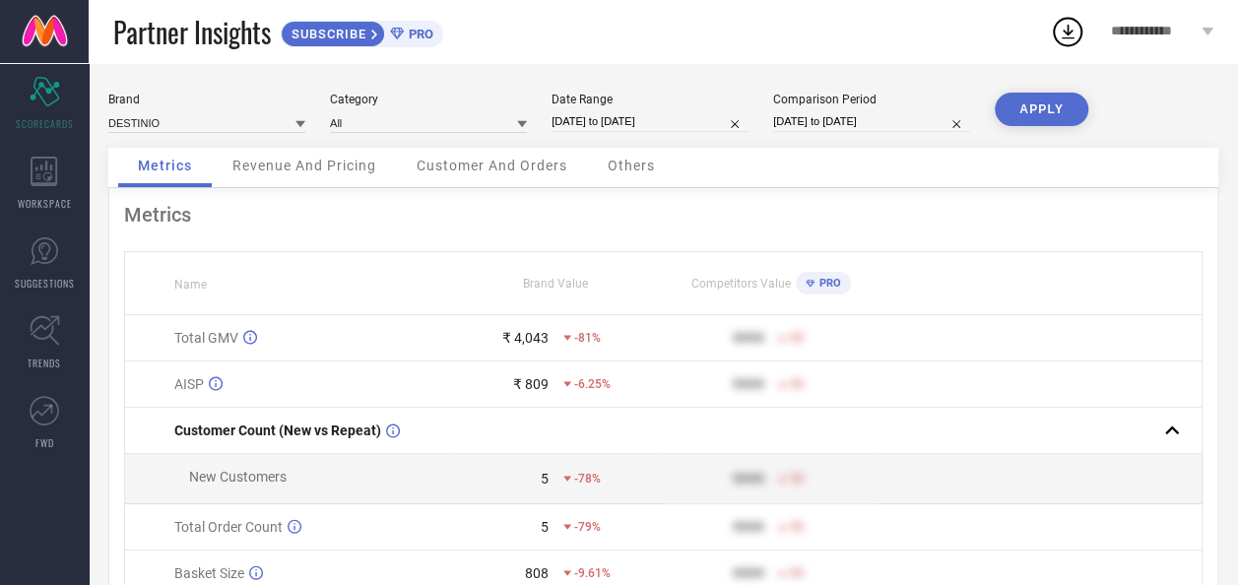
select select "8"
select select "2025"
select select "9"
select select "2025"
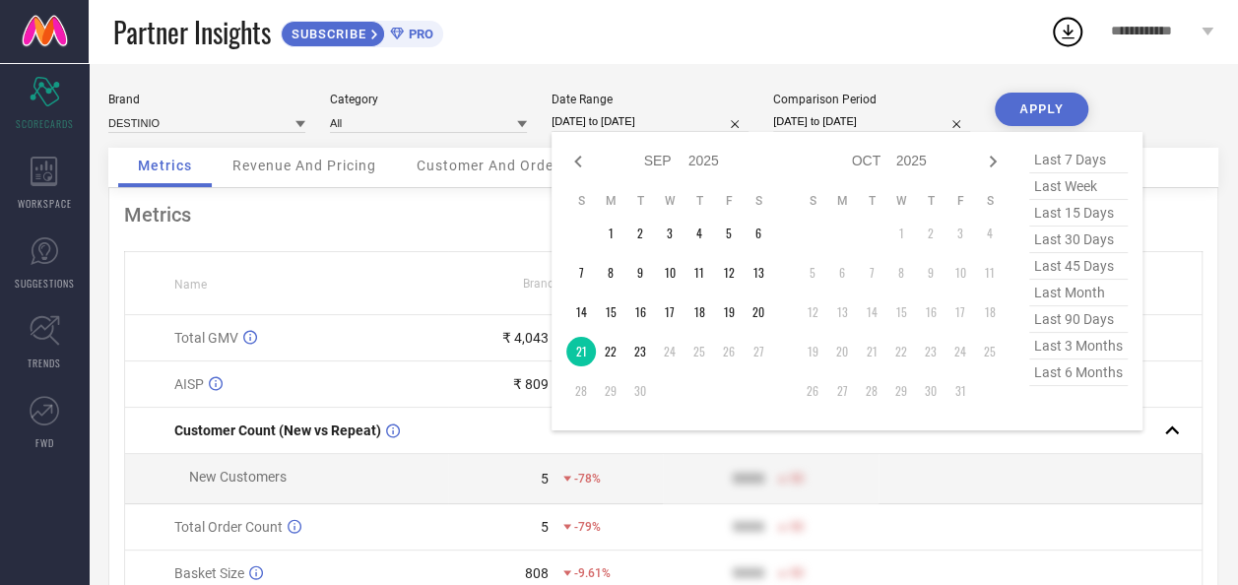
click at [625, 125] on input "21-09-2025 to 21-09-2025" at bounding box center [650, 121] width 197 height 21
click at [613, 349] on td "22" at bounding box center [611, 352] width 30 height 30
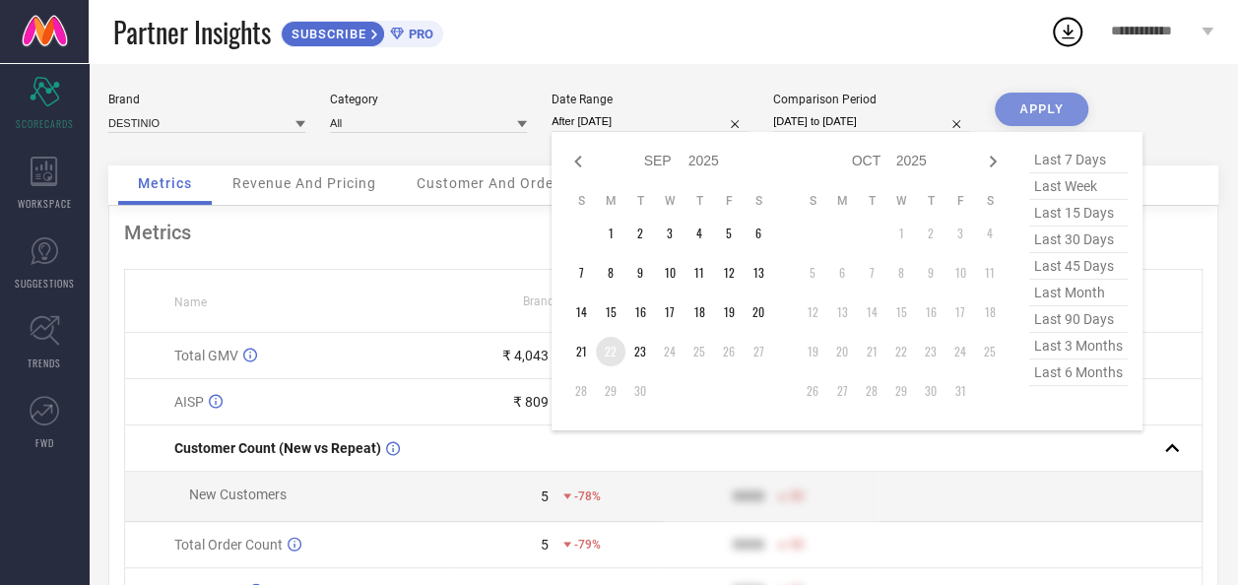
type input "22-09-2025 to 22-09-2025"
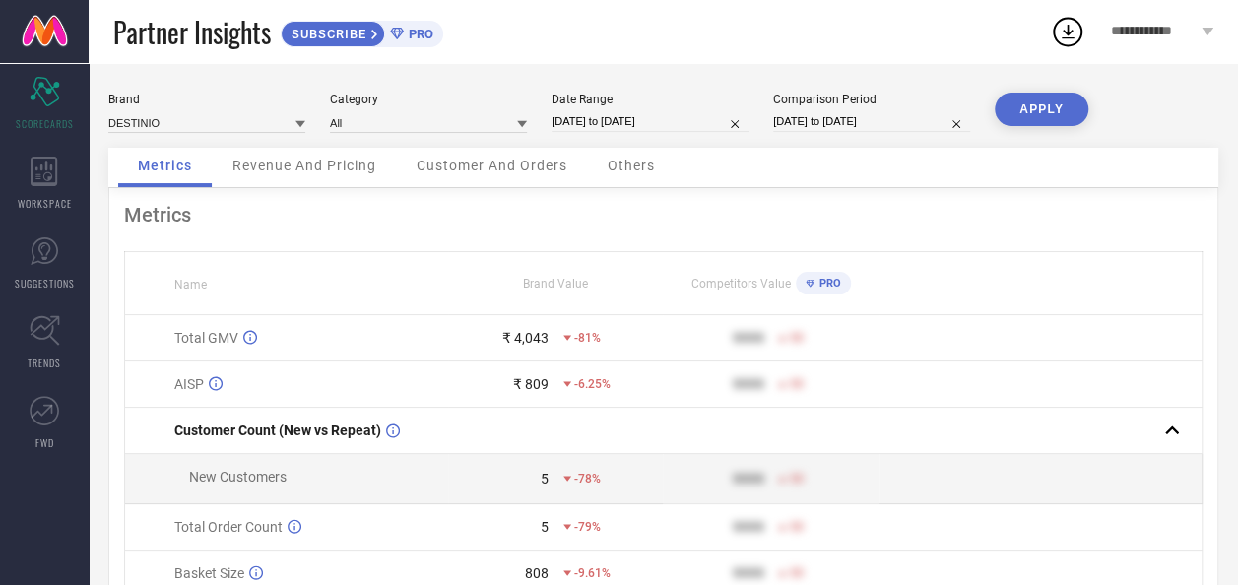
click at [1053, 113] on button "APPLY" at bounding box center [1042, 109] width 94 height 33
click at [670, 126] on input "22-09-2025 to 22-09-2025" at bounding box center [650, 121] width 197 height 21
select select "8"
select select "2025"
select select "9"
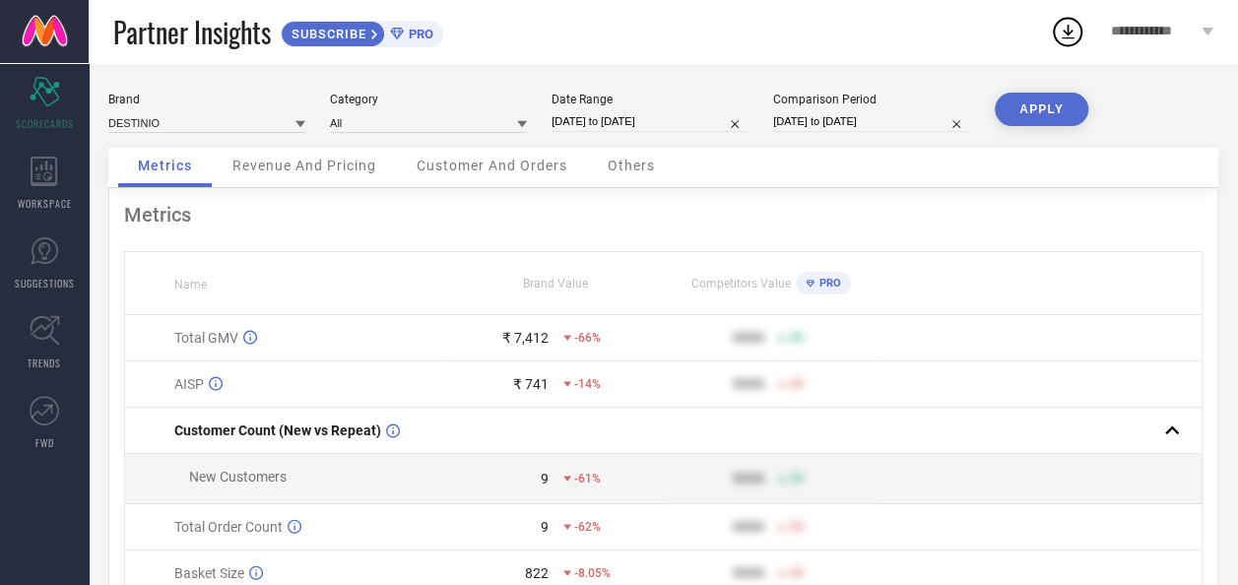
select select "2025"
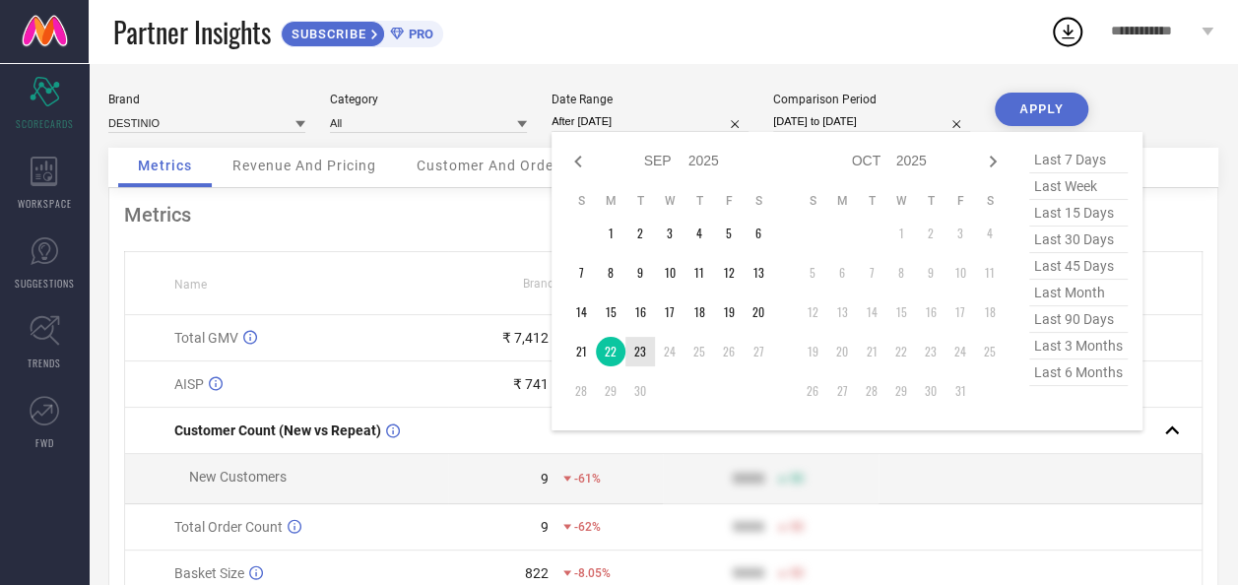
click at [639, 351] on td "23" at bounding box center [641, 352] width 30 height 30
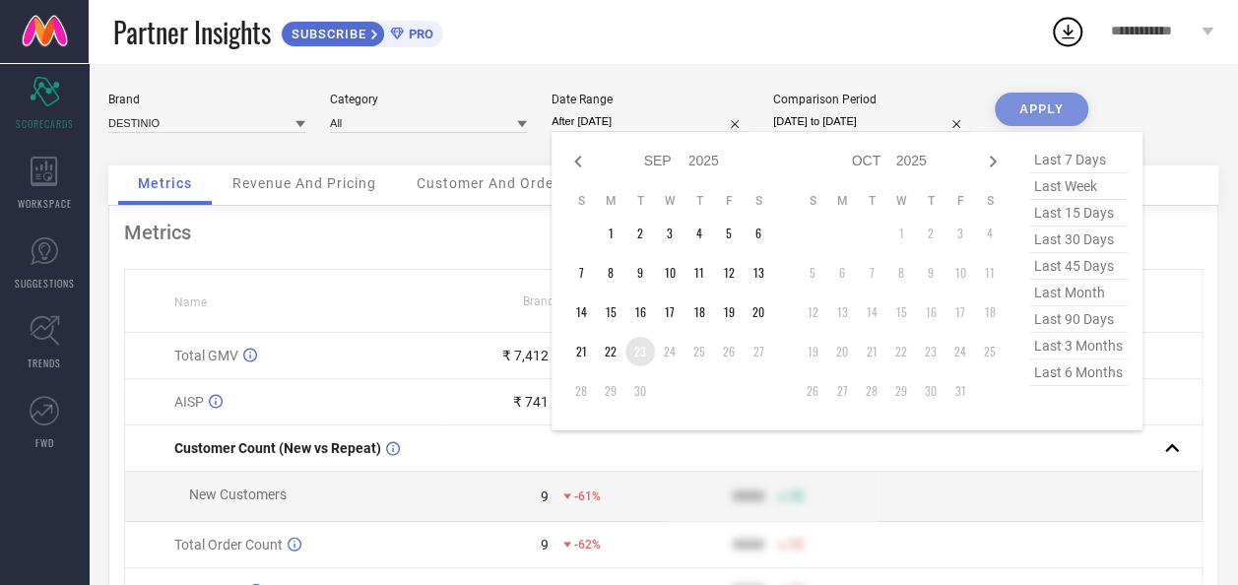
type input "[DATE] to [DATE]"
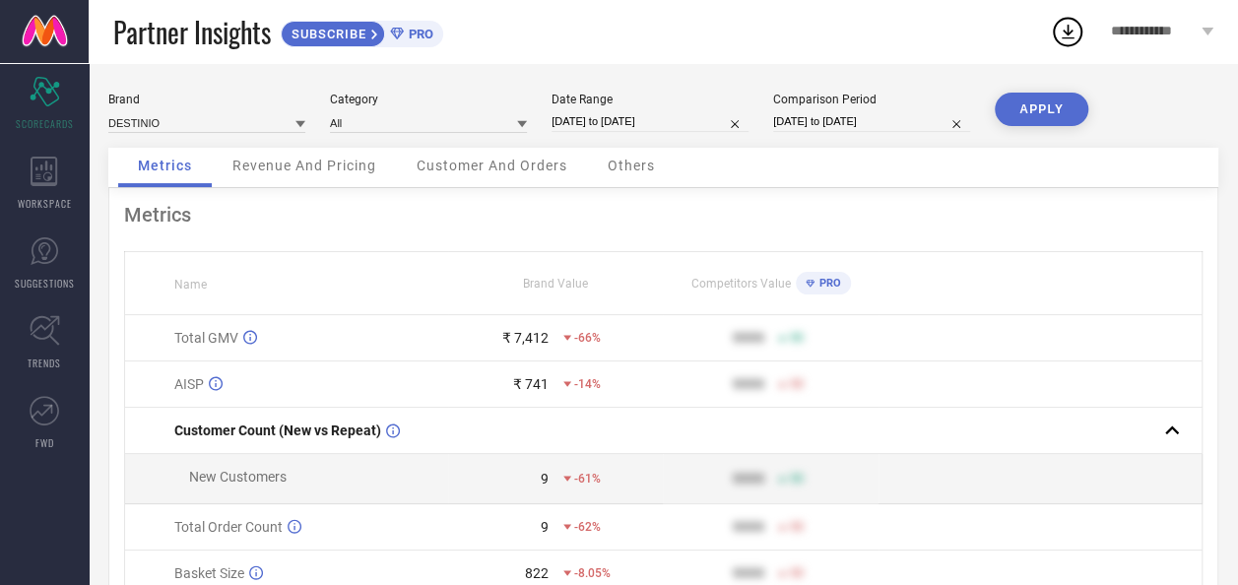
click at [1034, 110] on button "APPLY" at bounding box center [1042, 109] width 94 height 33
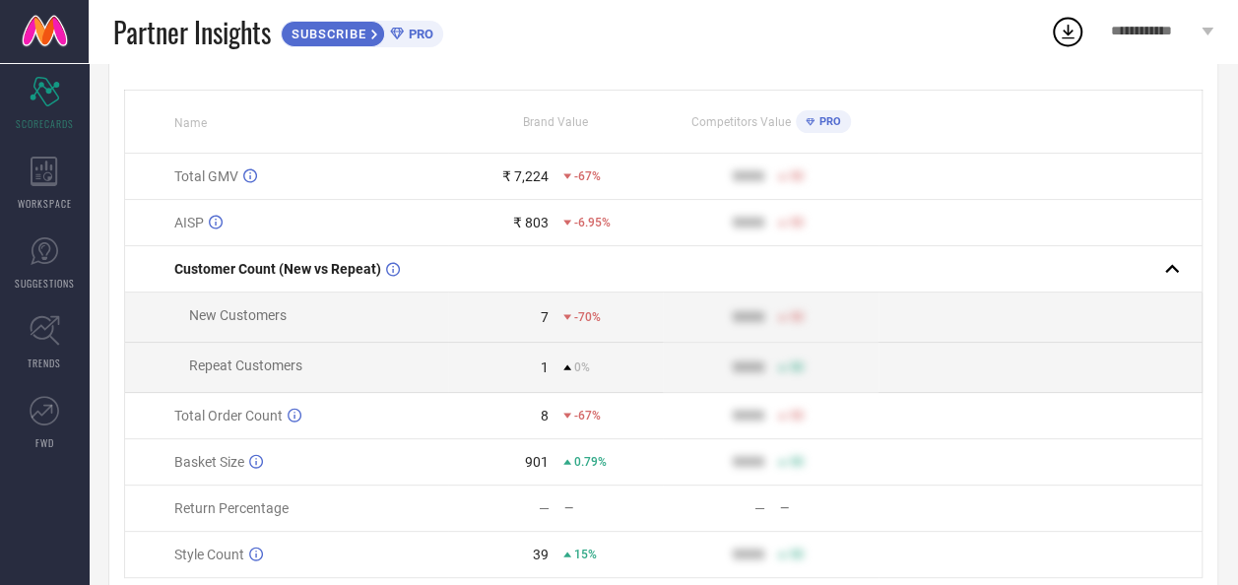
scroll to position [197, 0]
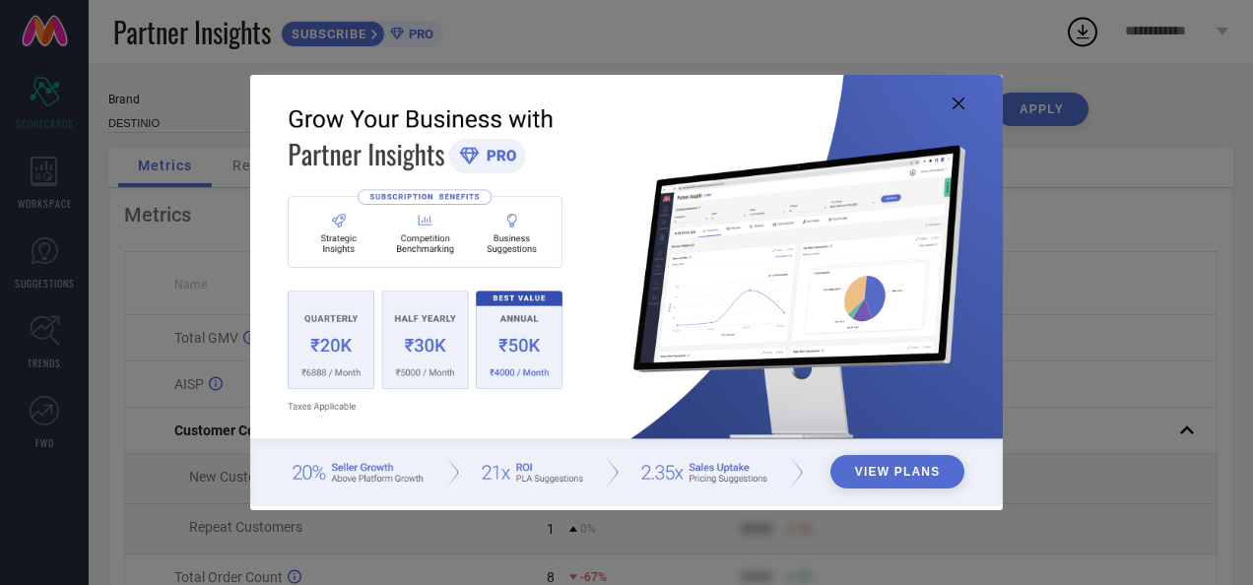
drag, startPoint x: 0, startPoint y: 0, endPoint x: 956, endPoint y: 102, distance: 961.0
click at [956, 102] on icon at bounding box center [959, 104] width 12 height 12
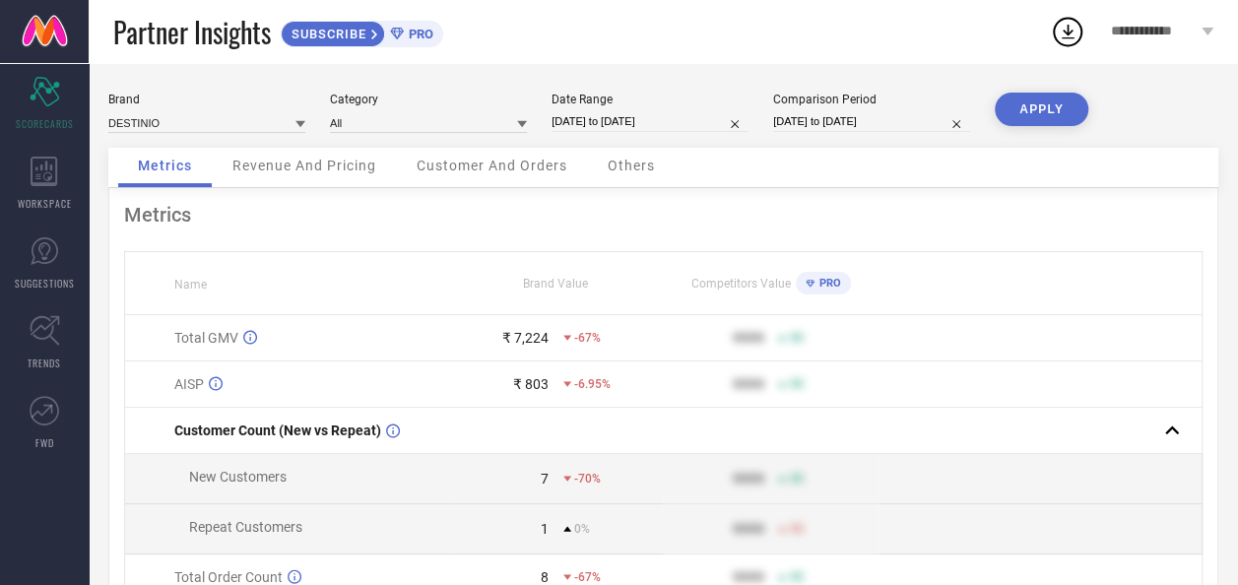
click at [607, 131] on input "[DATE] to [DATE]" at bounding box center [650, 121] width 197 height 21
select select "8"
select select "2025"
select select "9"
select select "2025"
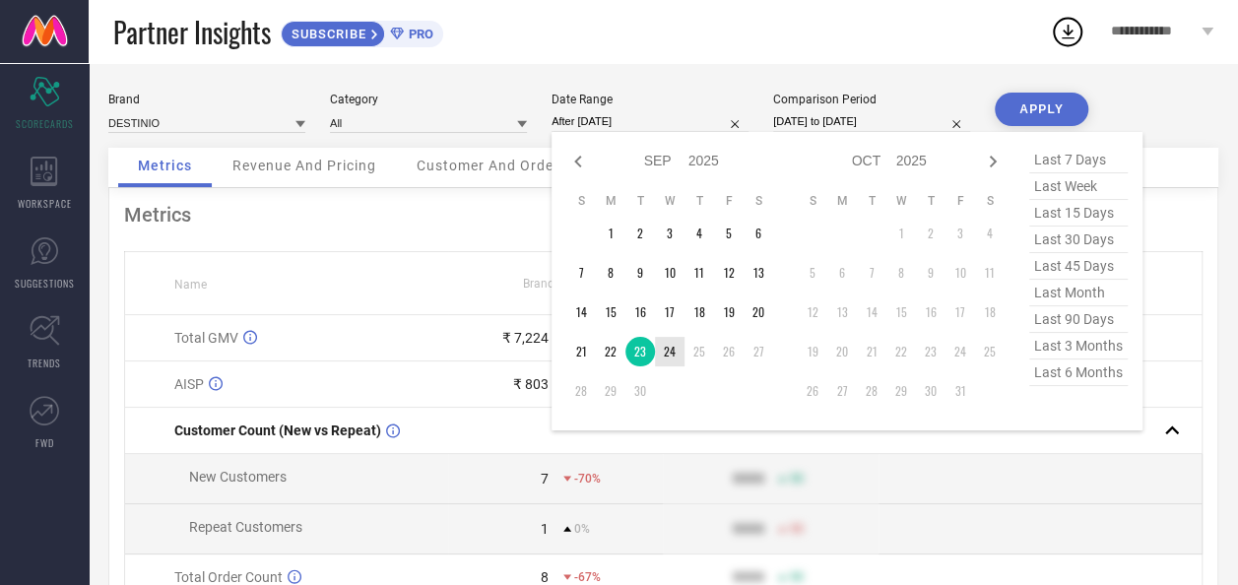
click at [672, 357] on td "24" at bounding box center [670, 352] width 30 height 30
type input "[DATE] to [DATE]"
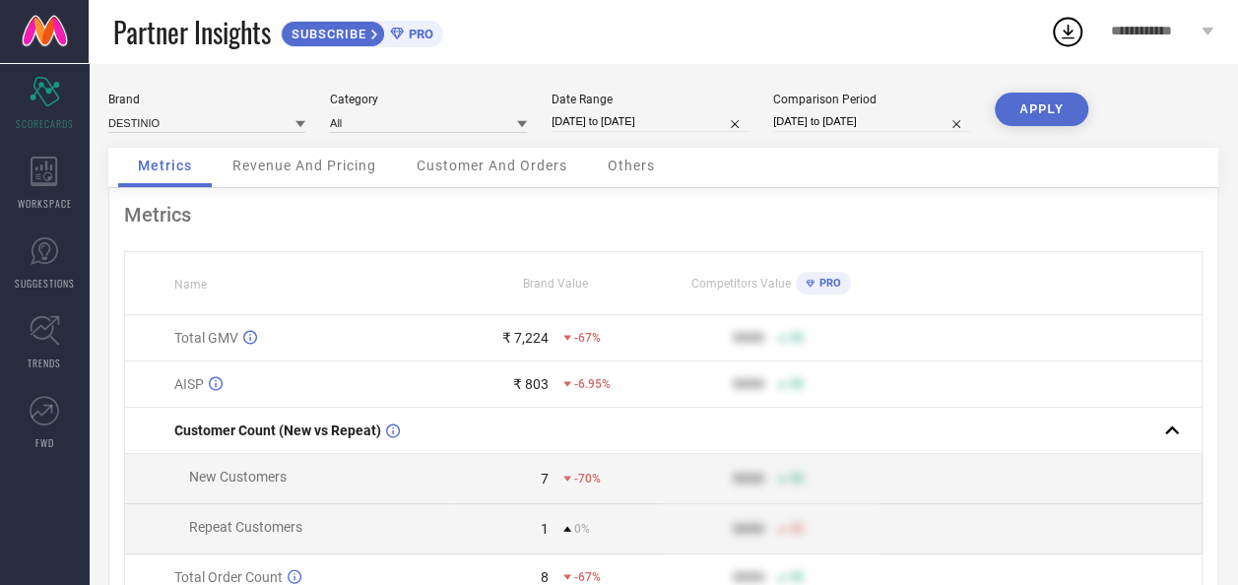
click at [1048, 110] on button "APPLY" at bounding box center [1042, 109] width 94 height 33
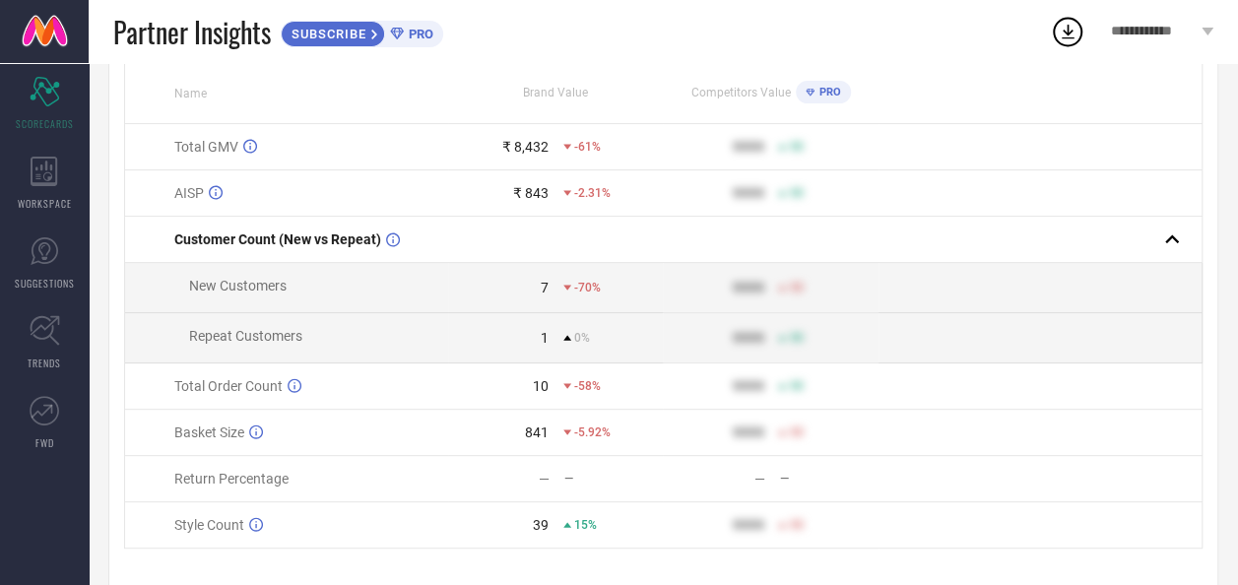
scroll to position [197, 0]
